Goal: Task Accomplishment & Management: Use online tool/utility

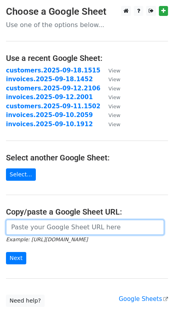
drag, startPoint x: 58, startPoint y: 226, endPoint x: 63, endPoint y: 228, distance: 5.3
click at [58, 226] on input "url" at bounding box center [85, 227] width 158 height 15
paste input "[URL][DOMAIN_NAME]"
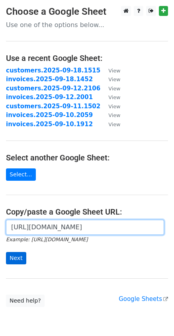
type input "[URL][DOMAIN_NAME]"
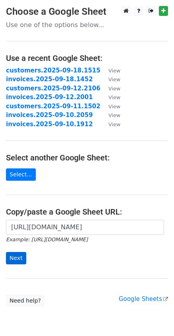
scroll to position [0, 0]
click at [24, 260] on form "https://docs.google.com/spreadsheets/d/1ca_oaUR6QCXW6dkF50KEp1IKGujZCfRPv0dTx9c…" at bounding box center [87, 242] width 162 height 45
click at [22, 262] on input "Next" at bounding box center [16, 258] width 20 height 12
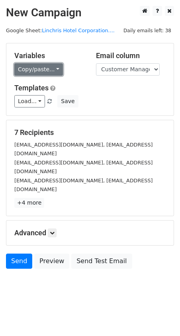
click at [51, 67] on link "Copy/paste..." at bounding box center [38, 69] width 49 height 12
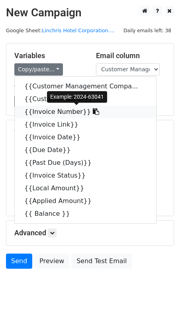
click at [93, 110] on icon at bounding box center [96, 111] width 6 height 6
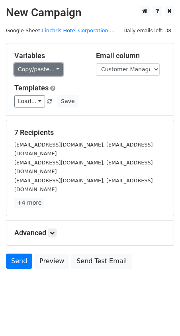
click at [53, 73] on link "Copy/paste..." at bounding box center [38, 69] width 49 height 12
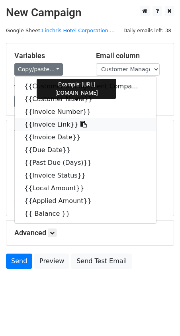
click at [80, 124] on icon at bounding box center [83, 124] width 6 height 6
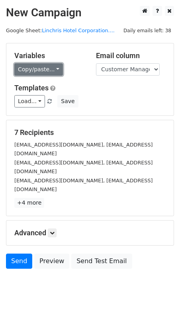
click at [55, 68] on link "Copy/paste..." at bounding box center [38, 69] width 49 height 12
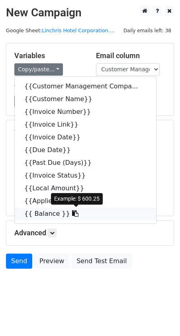
click at [72, 216] on icon at bounding box center [75, 213] width 6 height 6
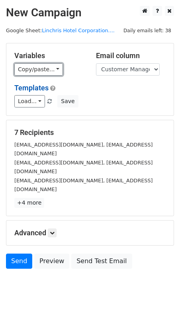
click at [52, 72] on link "Copy/paste..." at bounding box center [38, 69] width 49 height 12
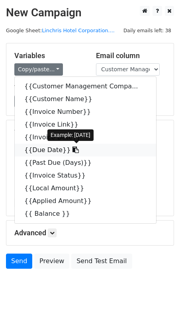
click at [73, 151] on icon at bounding box center [76, 150] width 6 height 6
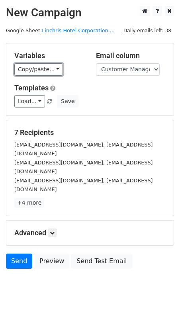
click at [54, 69] on link "Copy/paste..." at bounding box center [38, 69] width 49 height 12
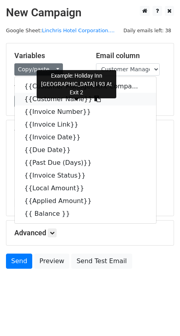
click at [94, 102] on icon at bounding box center [97, 99] width 6 height 6
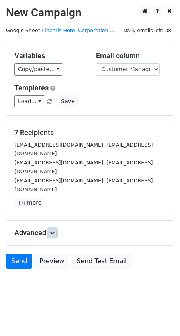
click at [51, 229] on link at bounding box center [52, 233] width 9 height 9
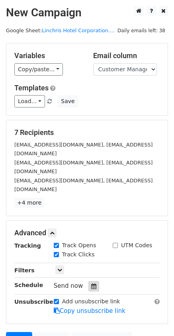
click at [91, 284] on icon at bounding box center [93, 287] width 5 height 6
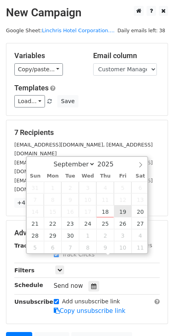
type input "2025-09-19 12:00"
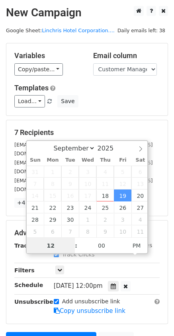
scroll to position [0, 0]
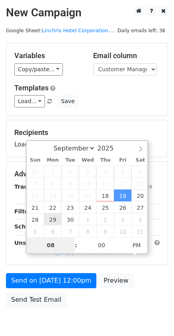
type input "08"
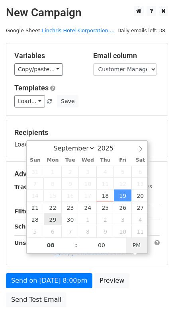
type input "2025-09-19 08:00"
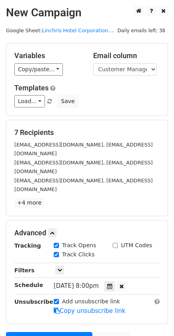
click at [35, 298] on div "Unsubscribe" at bounding box center [27, 307] width 39 height 18
click at [47, 332] on link "Send on Sep 19 at 8:00pm" at bounding box center [49, 339] width 86 height 15
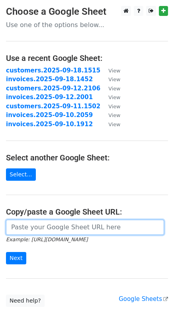
click at [53, 225] on input "url" at bounding box center [85, 227] width 158 height 15
paste input "https://docs.google.com/spreadsheets/d/1I6S3M37kkqVStADo9fCkkQX-W9uITh6YmYvcUKi…"
type input "https://docs.google.com/spreadsheets/d/1I6S3M37kkqVStADo9fCkkQX-W9uITh6YmYvcUKi…"
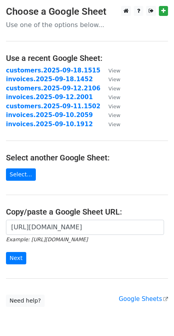
scroll to position [0, 0]
click at [23, 260] on input "Next" at bounding box center [16, 258] width 20 height 12
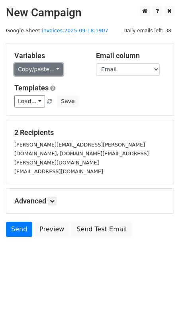
click at [50, 67] on link "Copy/paste..." at bounding box center [38, 69] width 49 height 12
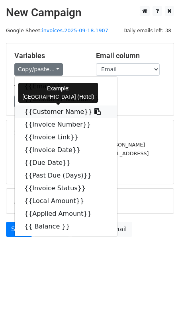
click at [94, 112] on icon at bounding box center [97, 111] width 6 height 6
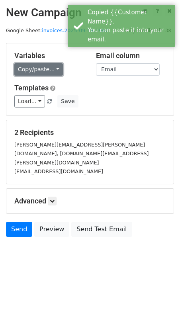
click at [53, 69] on link "Copy/paste..." at bounding box center [38, 69] width 49 height 12
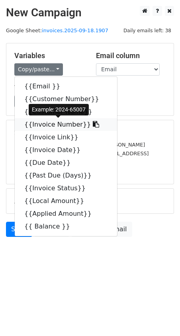
click at [93, 125] on icon at bounding box center [96, 124] width 6 height 6
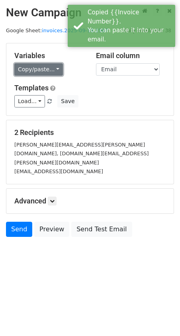
click at [52, 67] on link "Copy/paste..." at bounding box center [38, 69] width 49 height 12
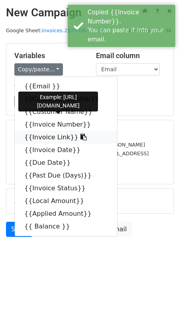
click at [80, 135] on icon at bounding box center [83, 137] width 6 height 6
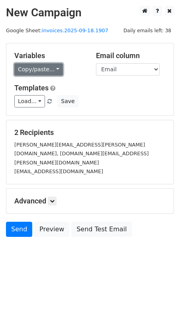
click at [55, 70] on link "Copy/paste..." at bounding box center [38, 69] width 49 height 12
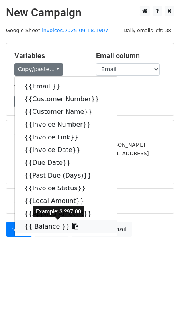
click at [72, 229] on icon at bounding box center [75, 226] width 6 height 6
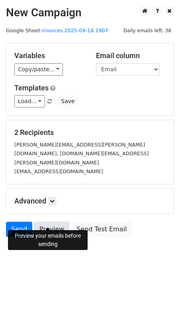
click at [57, 222] on link "Preview" at bounding box center [51, 229] width 35 height 15
click at [59, 222] on link "Preview" at bounding box center [51, 229] width 35 height 15
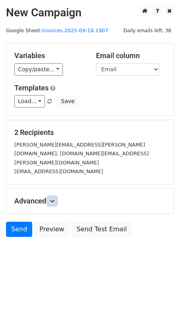
click at [52, 199] on icon at bounding box center [52, 201] width 5 height 5
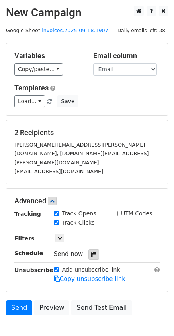
click at [93, 249] on div at bounding box center [93, 254] width 11 height 10
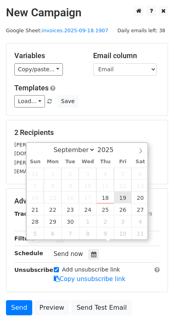
type input "2025-09-19 12:00"
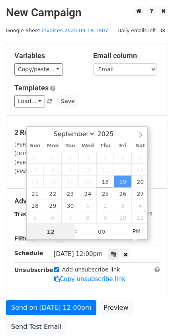
scroll to position [0, 0]
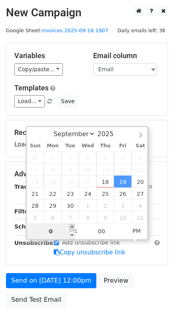
type input "08"
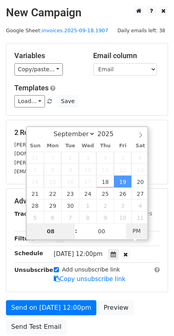
type input "2025-09-19 08:00"
click at [137, 235] on span "PM" at bounding box center [137, 231] width 22 height 16
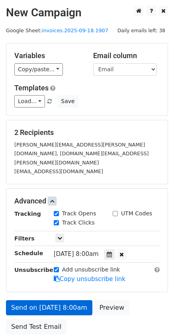
click at [65, 282] on div "Advanced Tracking Track Opens UTM Codes Track Clicks Filters Only include sprea…" at bounding box center [86, 240] width 161 height 103
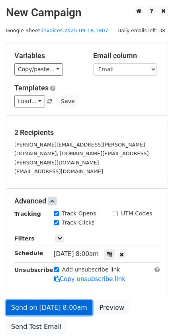
click at [22, 303] on link "Send on Sep 19 at 8:00am" at bounding box center [49, 307] width 86 height 15
